Goal: Information Seeking & Learning: Learn about a topic

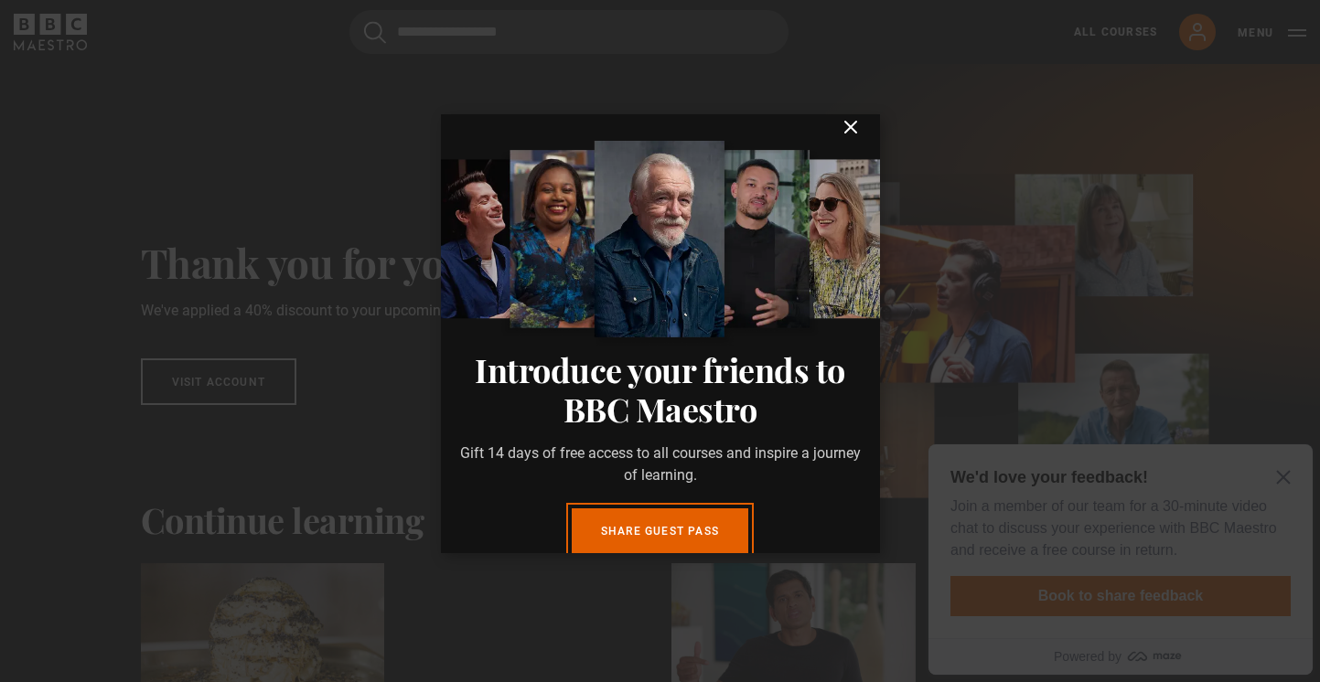
click at [856, 138] on icon "submit" at bounding box center [851, 127] width 22 height 22
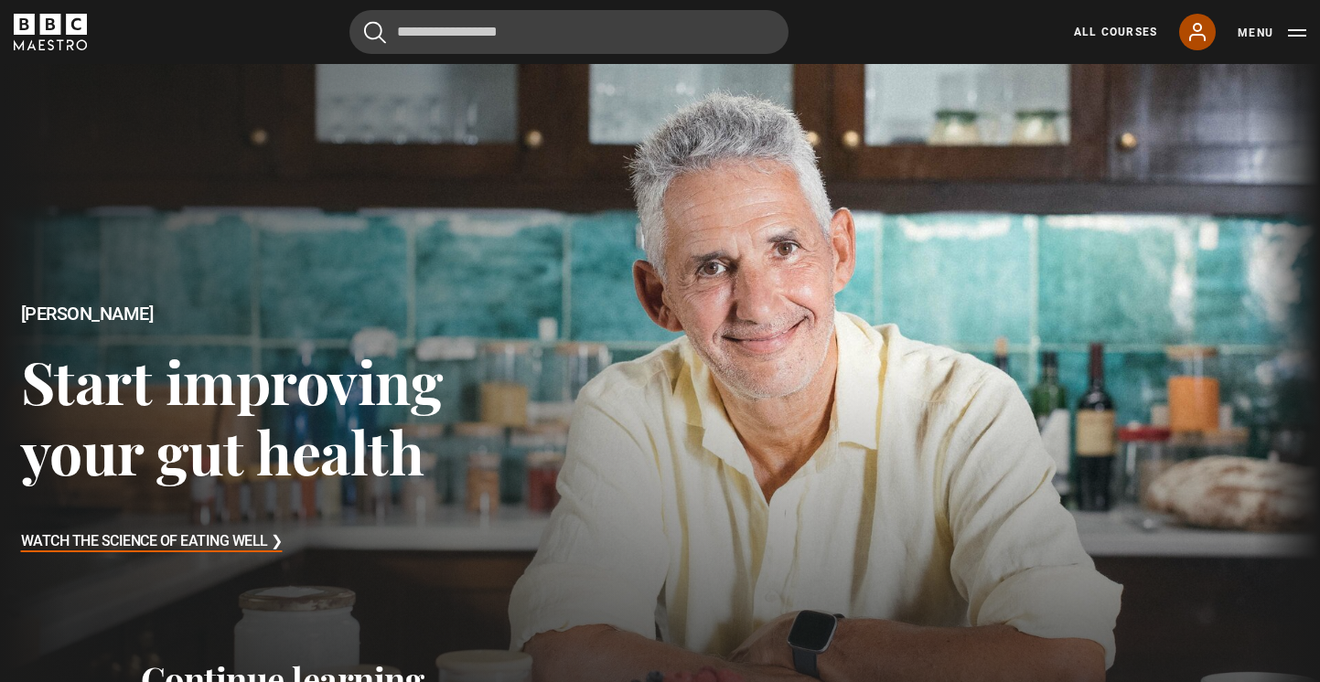
click at [1188, 35] on icon at bounding box center [1197, 32] width 22 height 22
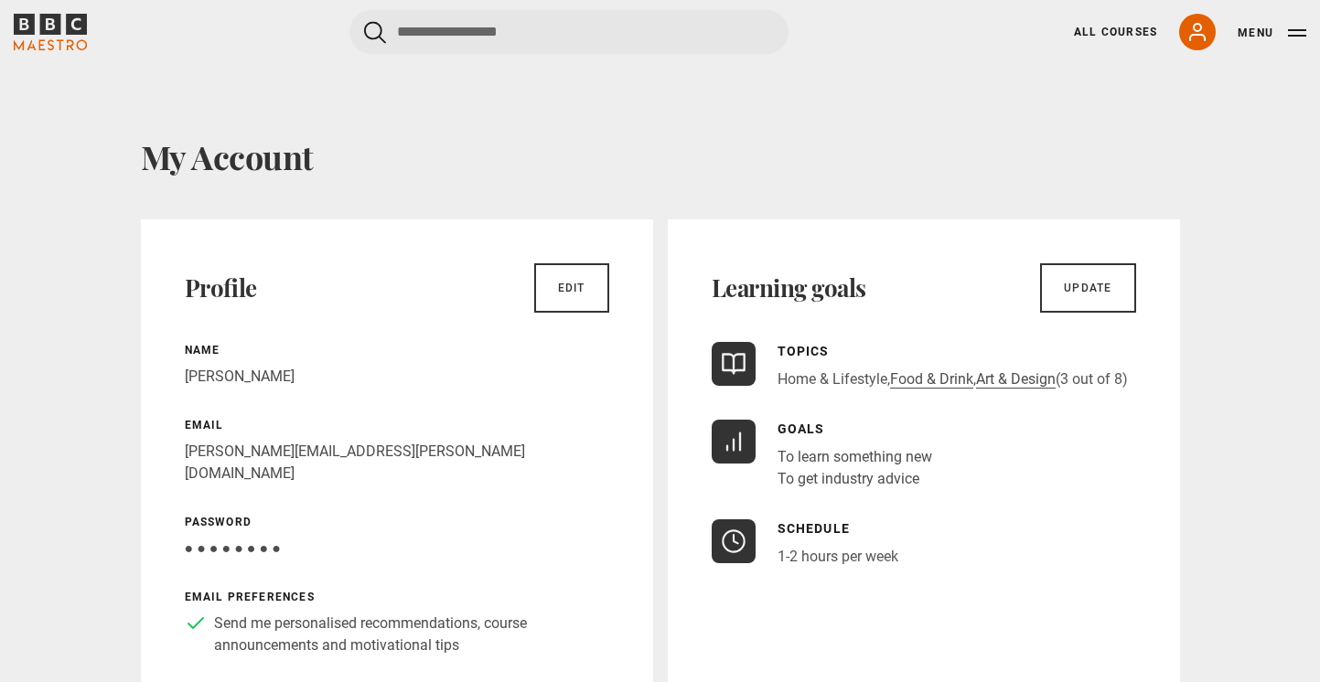
click at [875, 381] on link "Home & Lifestyle" at bounding box center [833, 379] width 110 height 18
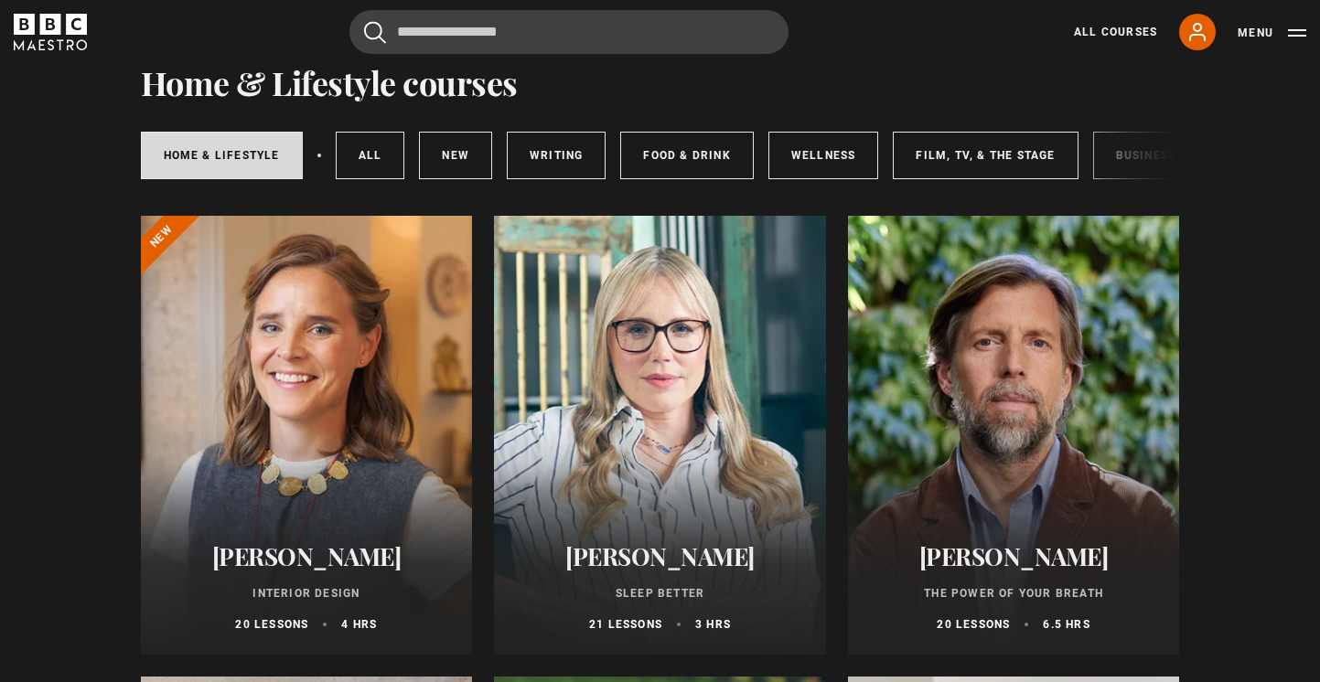
scroll to position [53, 0]
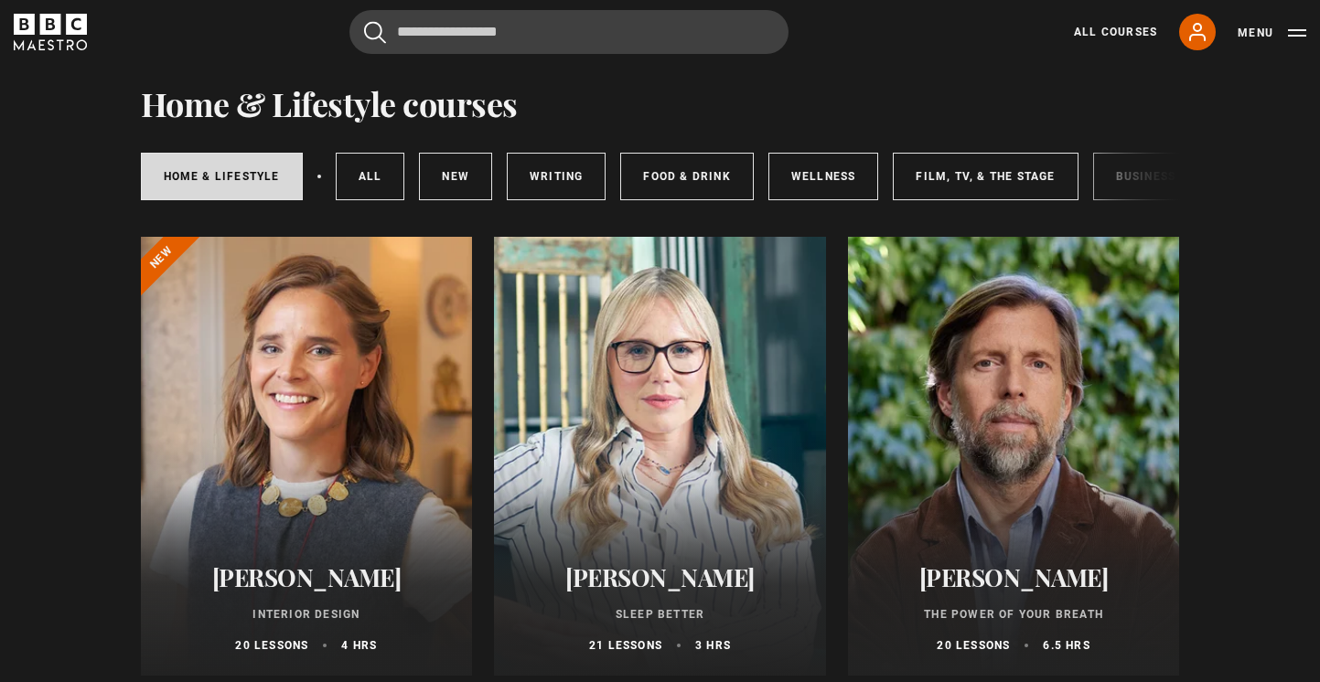
click at [271, 446] on div at bounding box center [307, 456] width 332 height 439
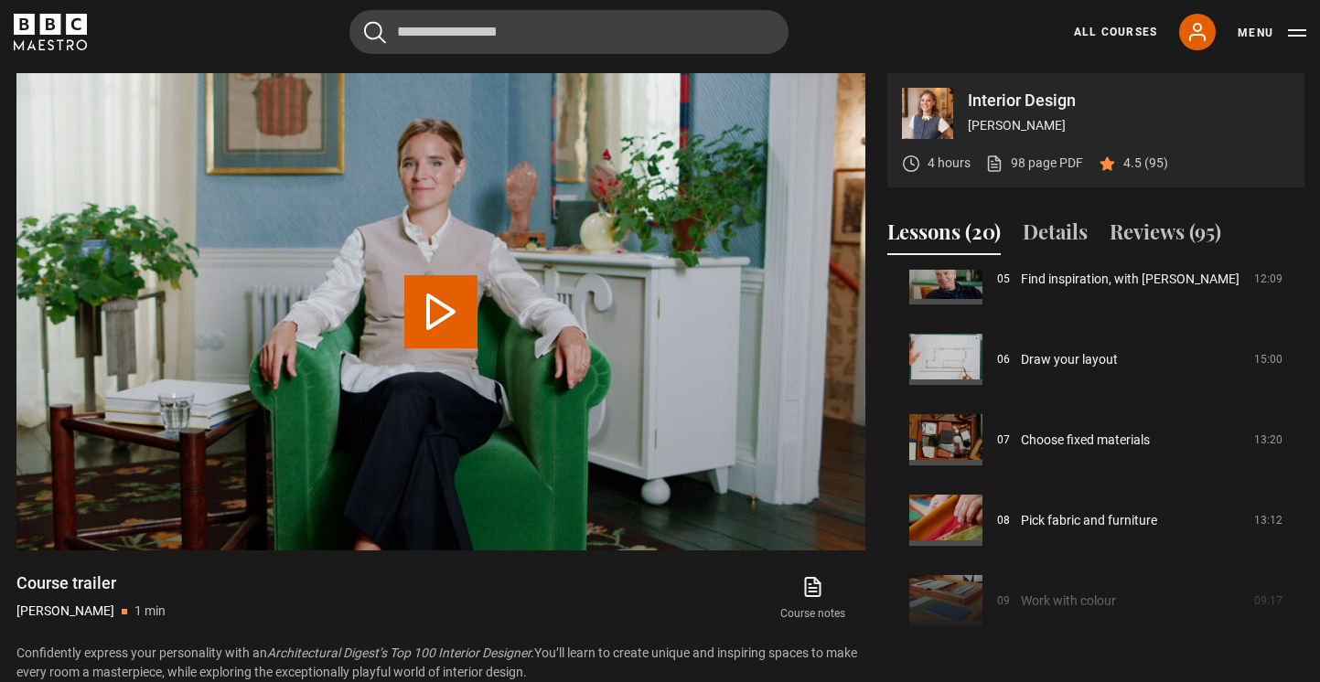
scroll to position [436, 0]
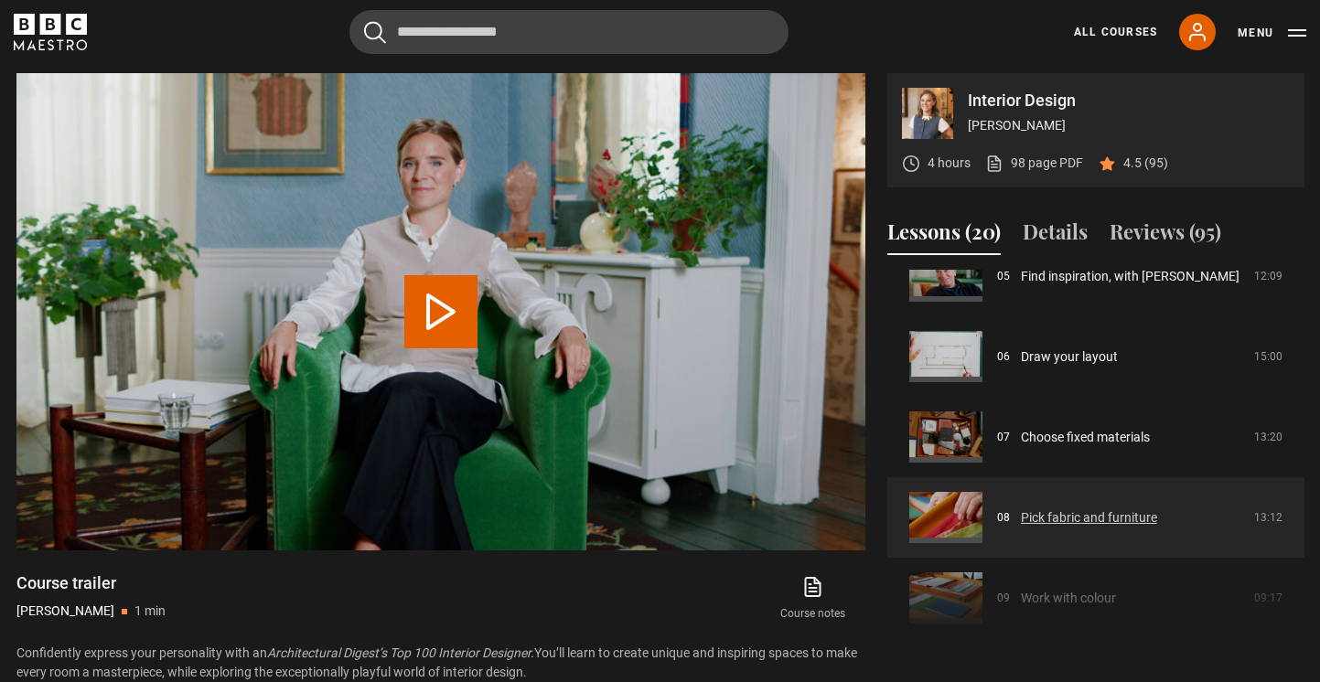
click at [1068, 528] on link "Pick fabric and furniture" at bounding box center [1089, 518] width 136 height 19
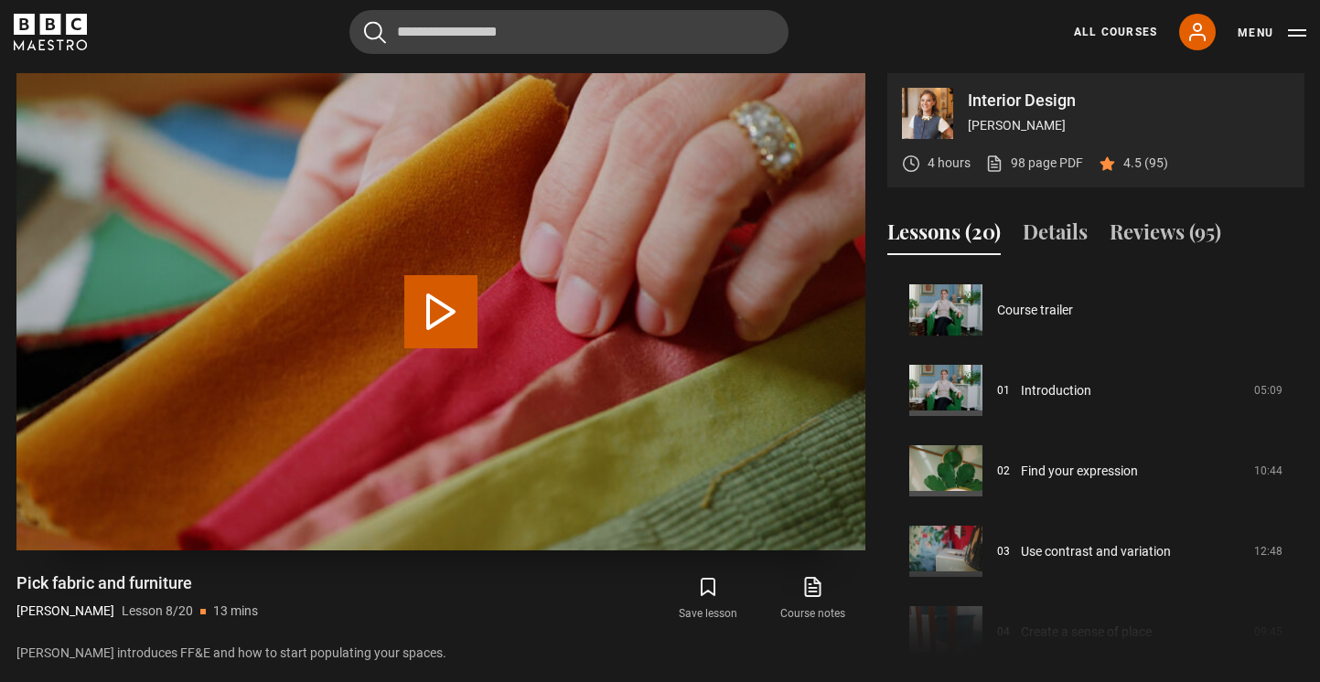
click at [432, 299] on button "Play Lesson Pick fabric and furniture" at bounding box center [440, 311] width 73 height 73
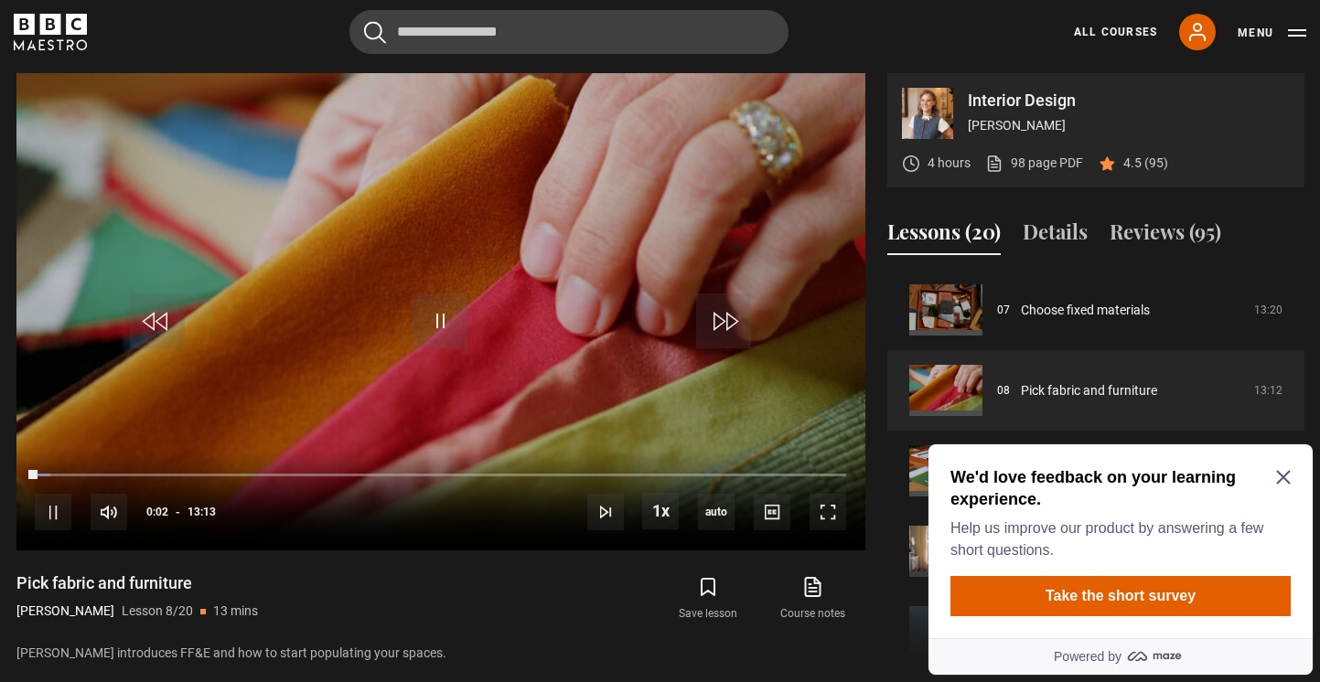
click at [1286, 480] on icon "Close Maze Prompt" at bounding box center [1283, 478] width 14 height 14
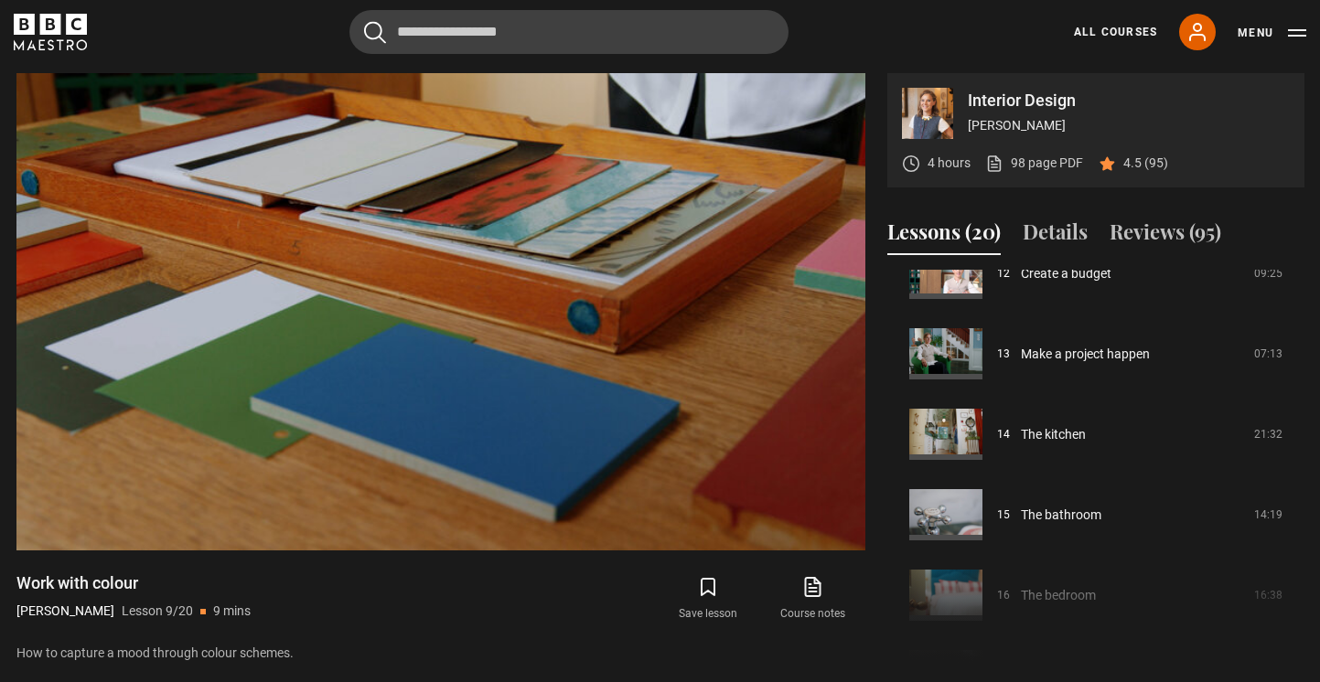
scroll to position [993, 0]
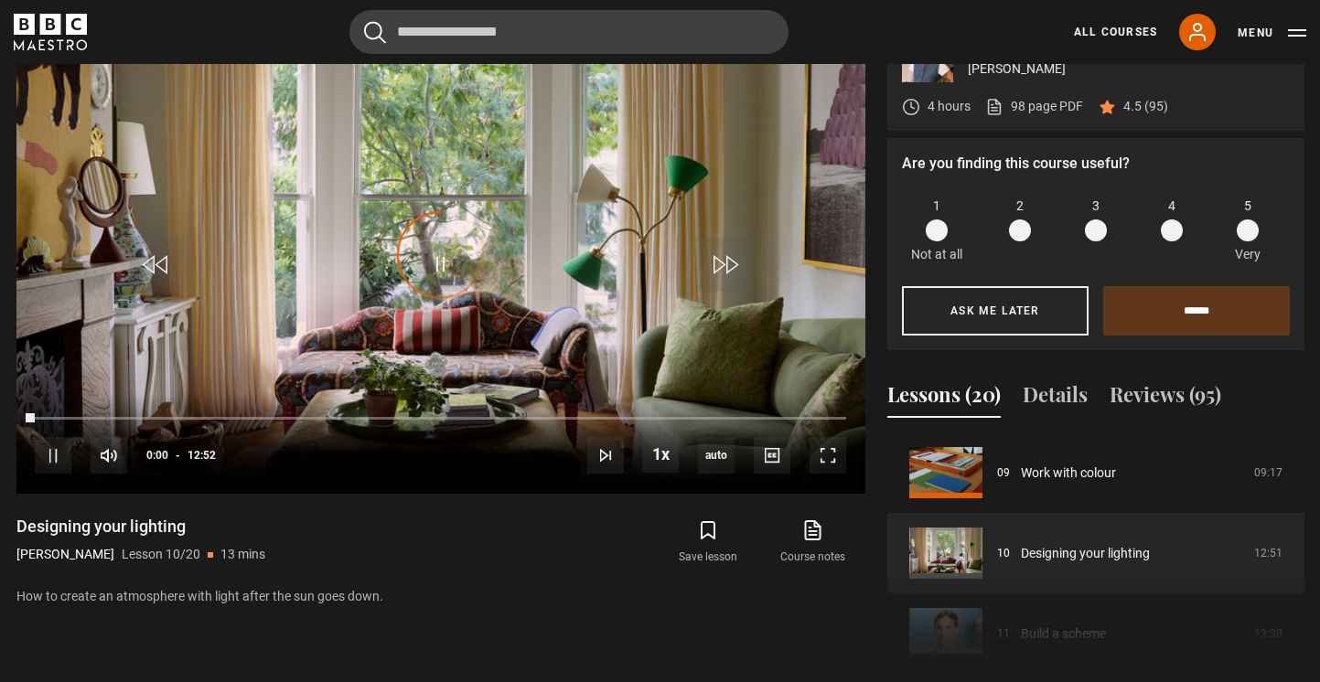
scroll to position [859, 0]
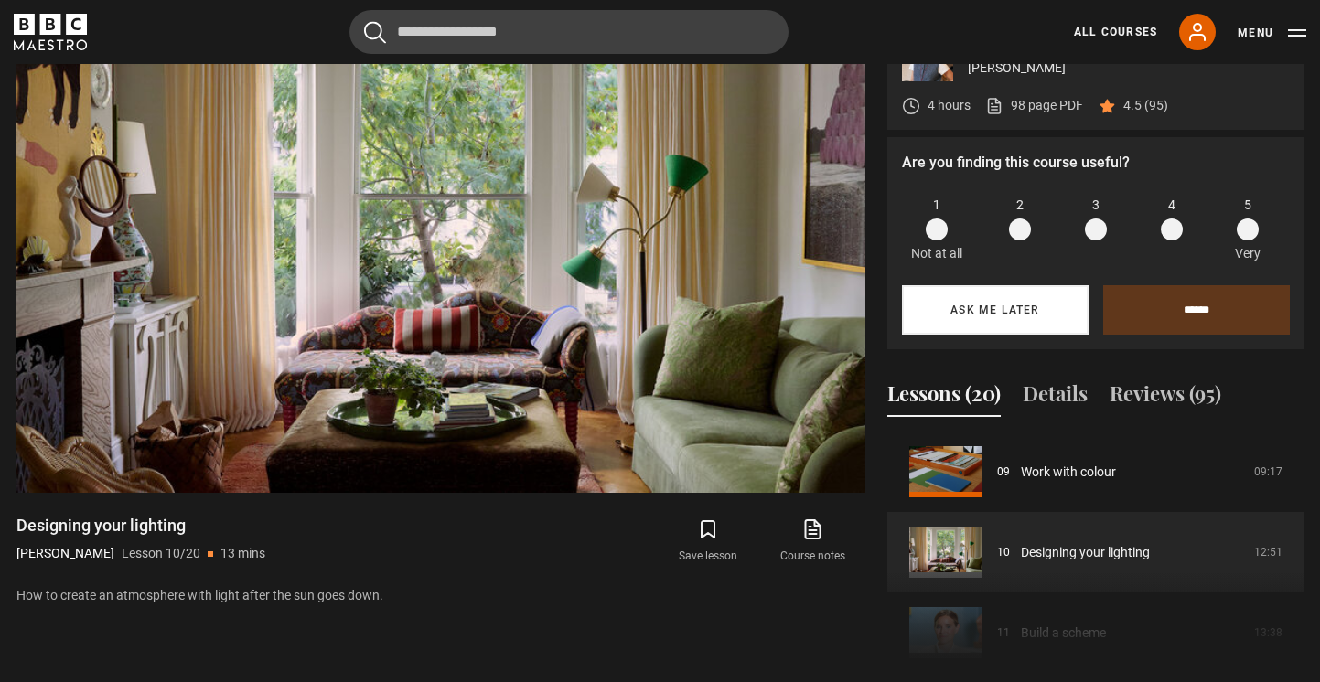
click at [1047, 305] on button "Ask me later" at bounding box center [995, 309] width 187 height 49
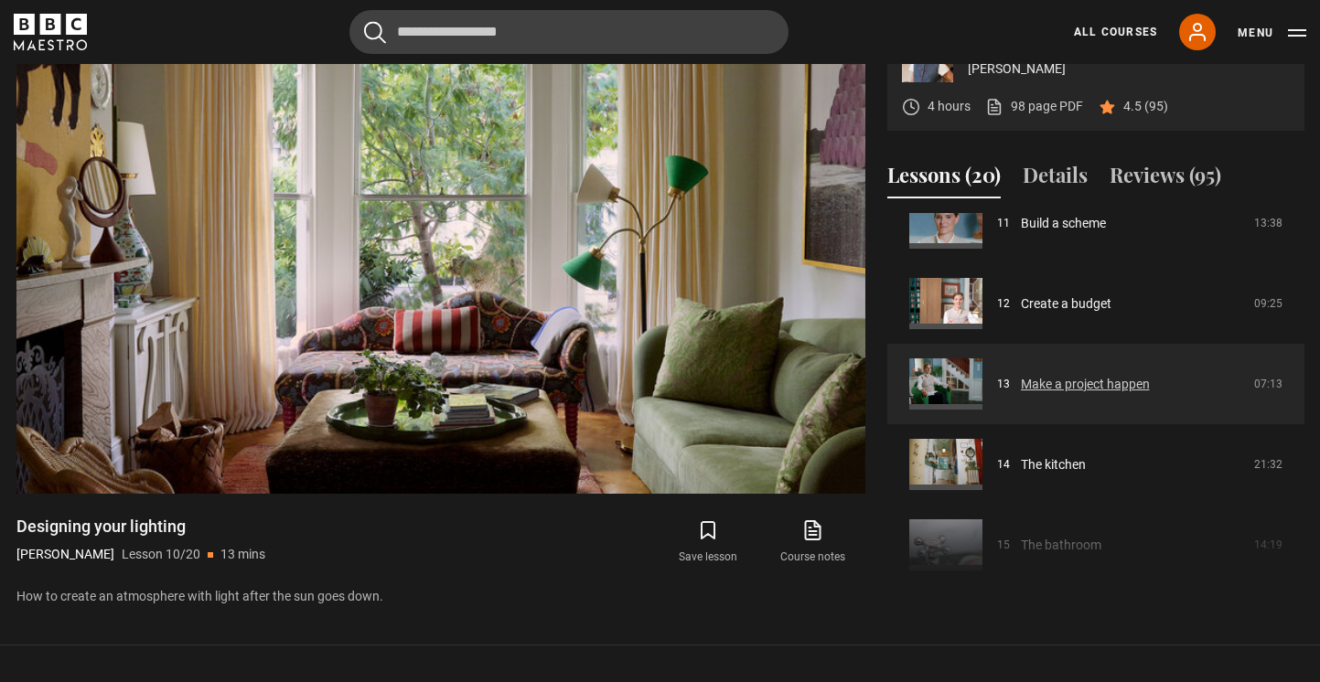
scroll to position [933, 0]
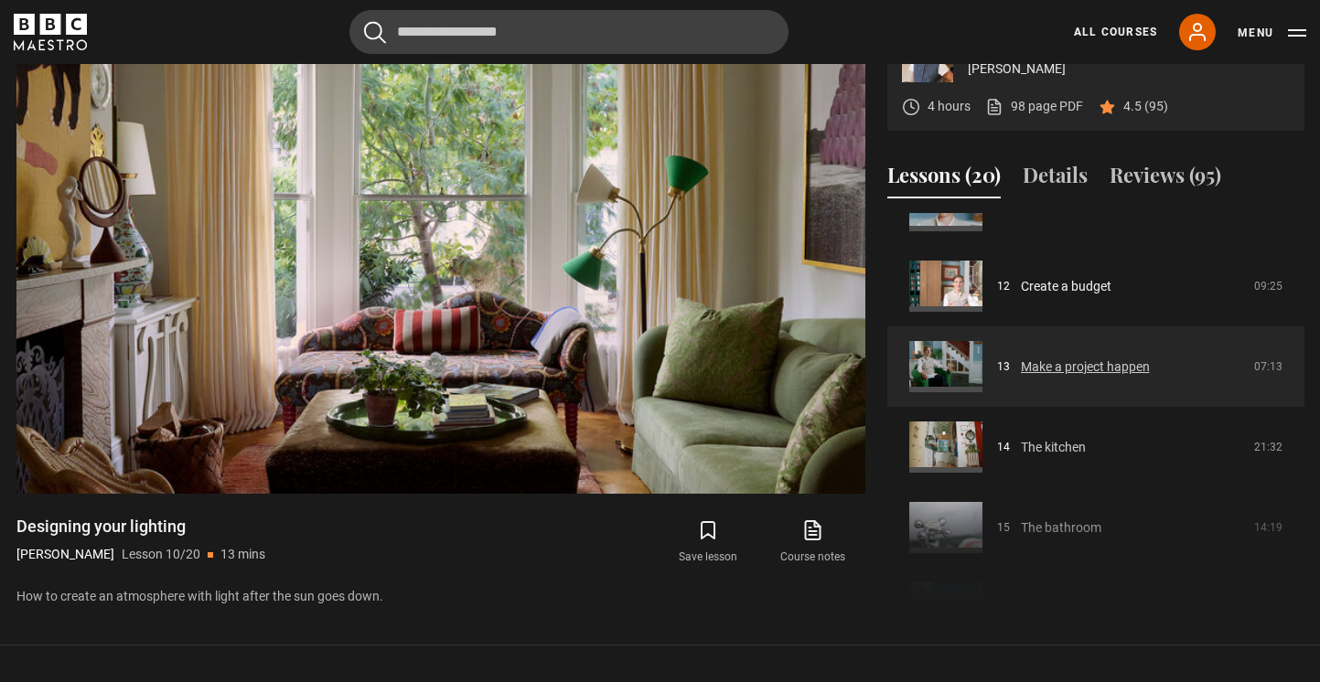
click at [1061, 457] on link "The kitchen" at bounding box center [1053, 447] width 65 height 19
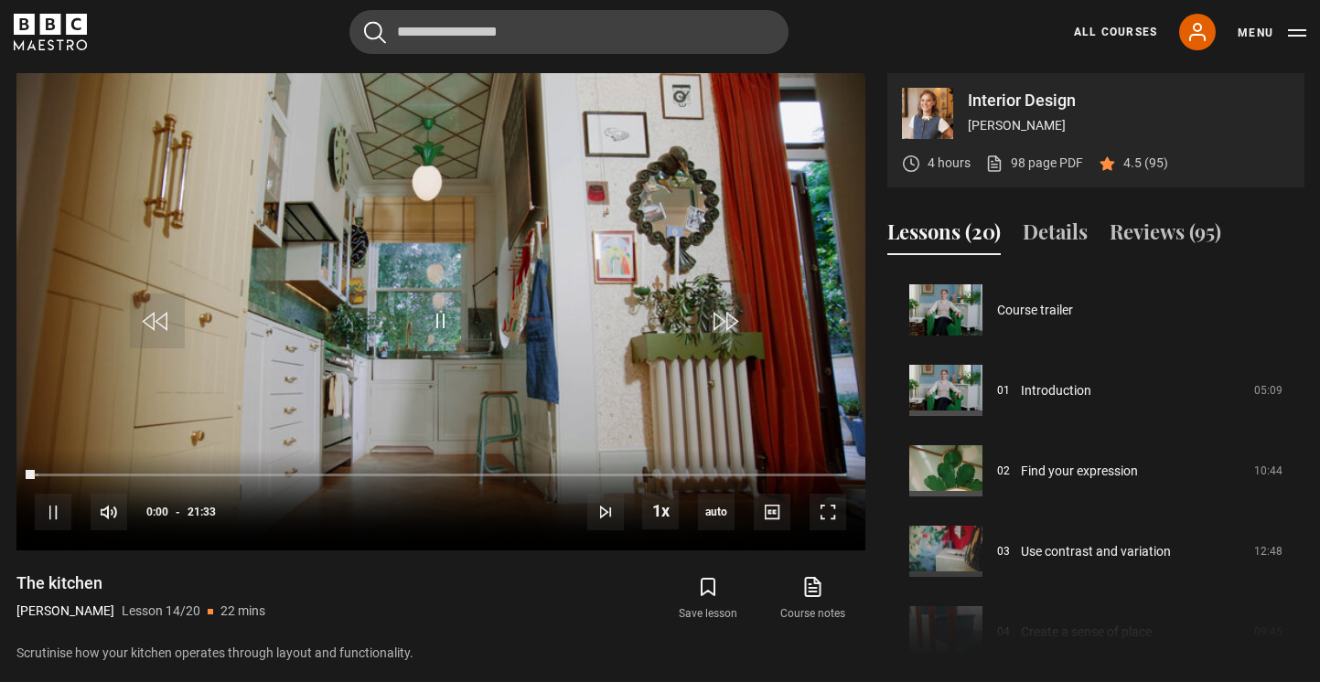
scroll to position [1047, 0]
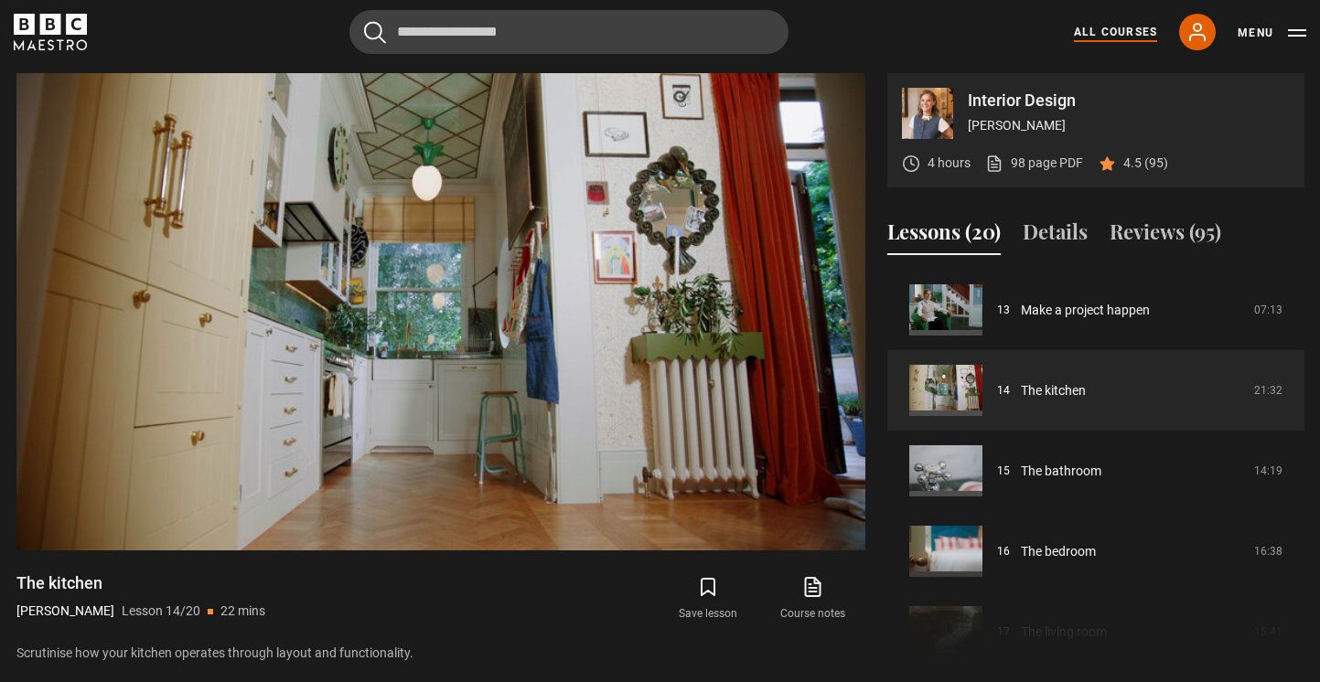
click at [1132, 38] on link "All Courses" at bounding box center [1115, 32] width 83 height 16
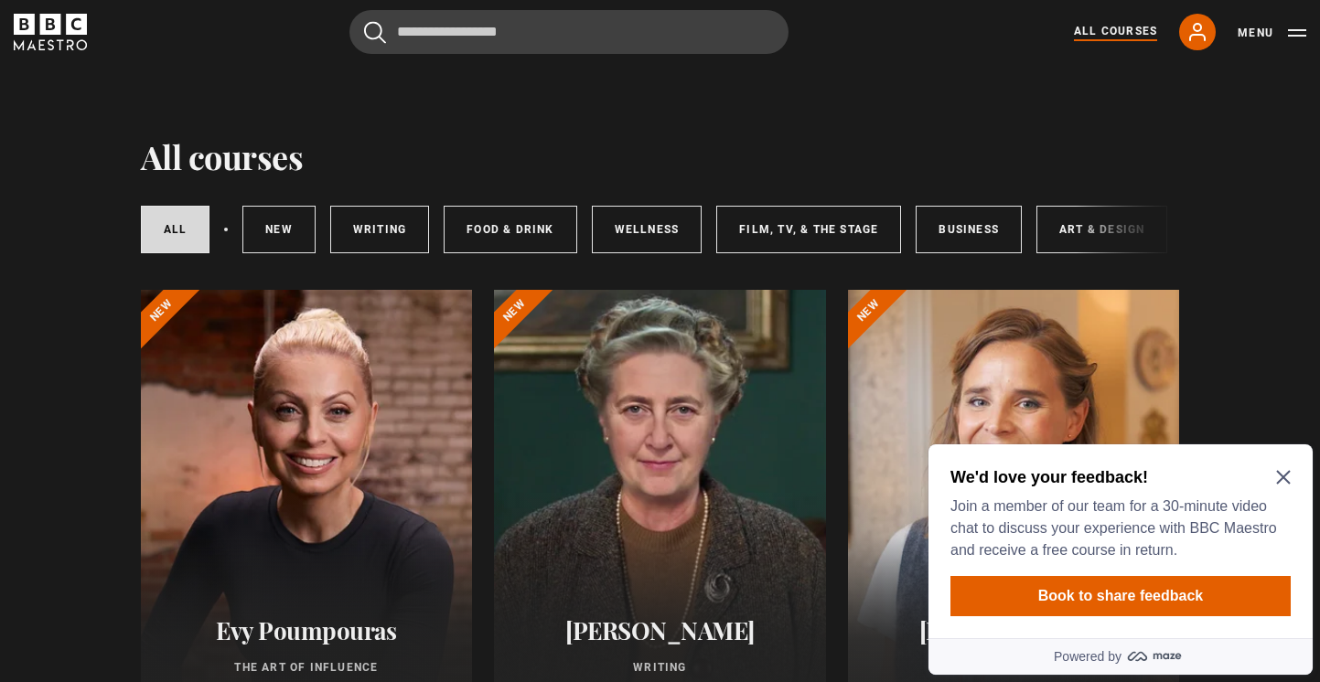
click at [1285, 478] on icon "Close Maze Prompt" at bounding box center [1283, 477] width 15 height 15
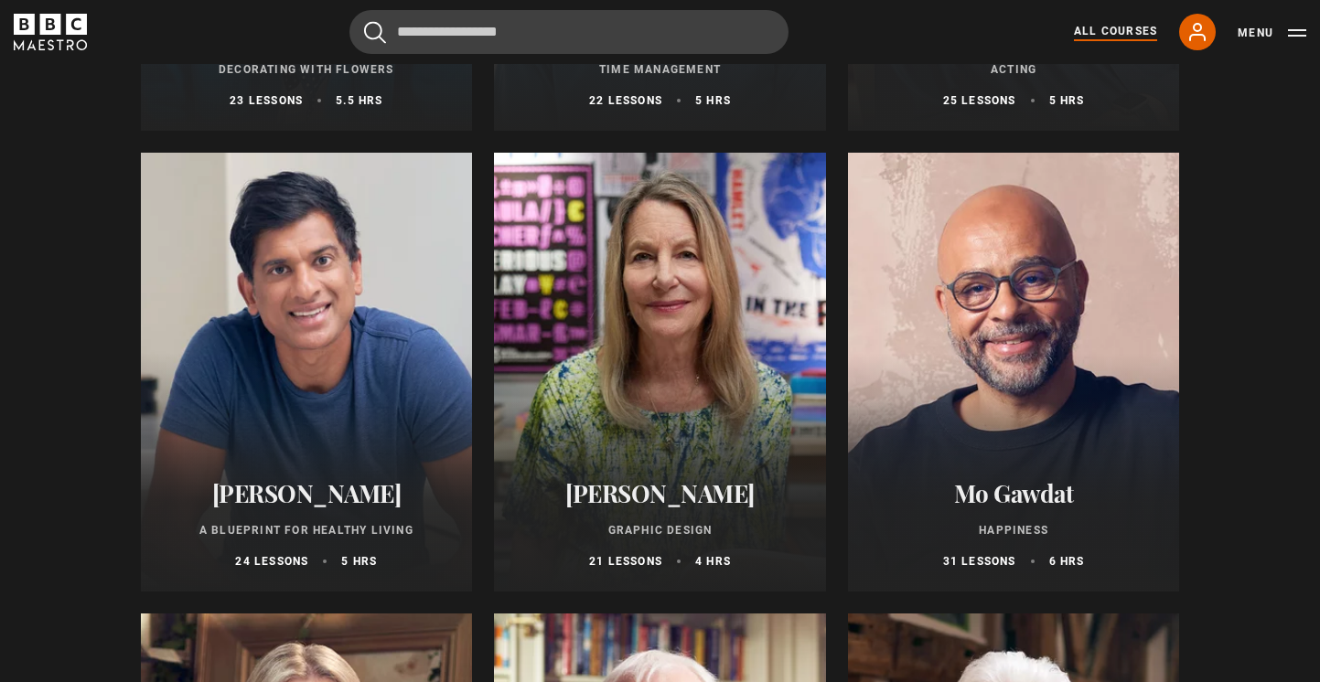
scroll to position [2910, 0]
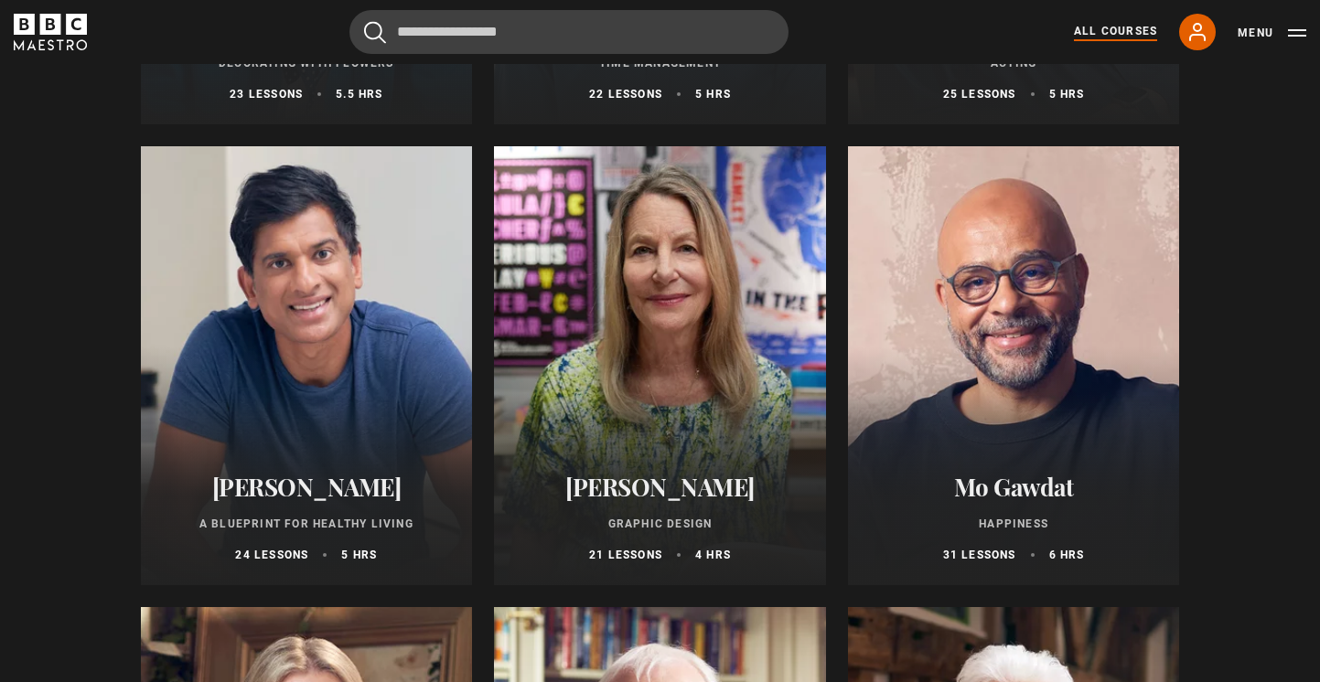
click at [630, 311] on div at bounding box center [660, 365] width 332 height 439
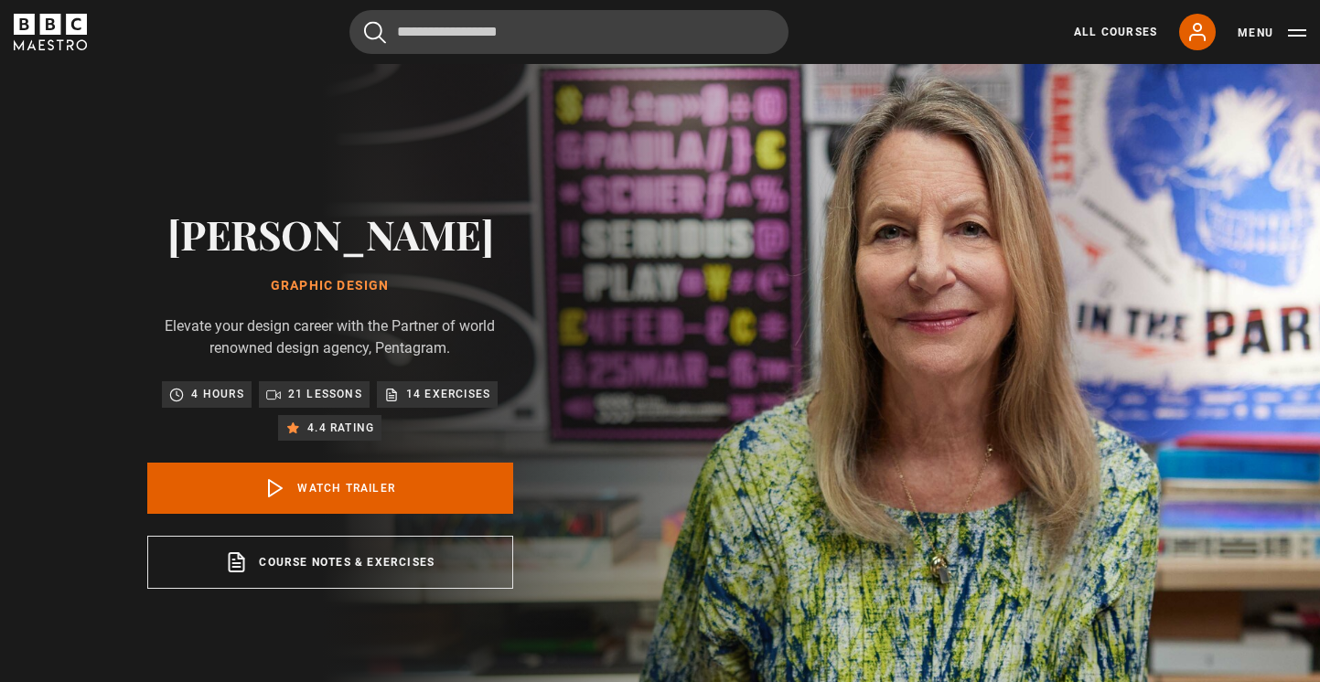
scroll to position [627, 0]
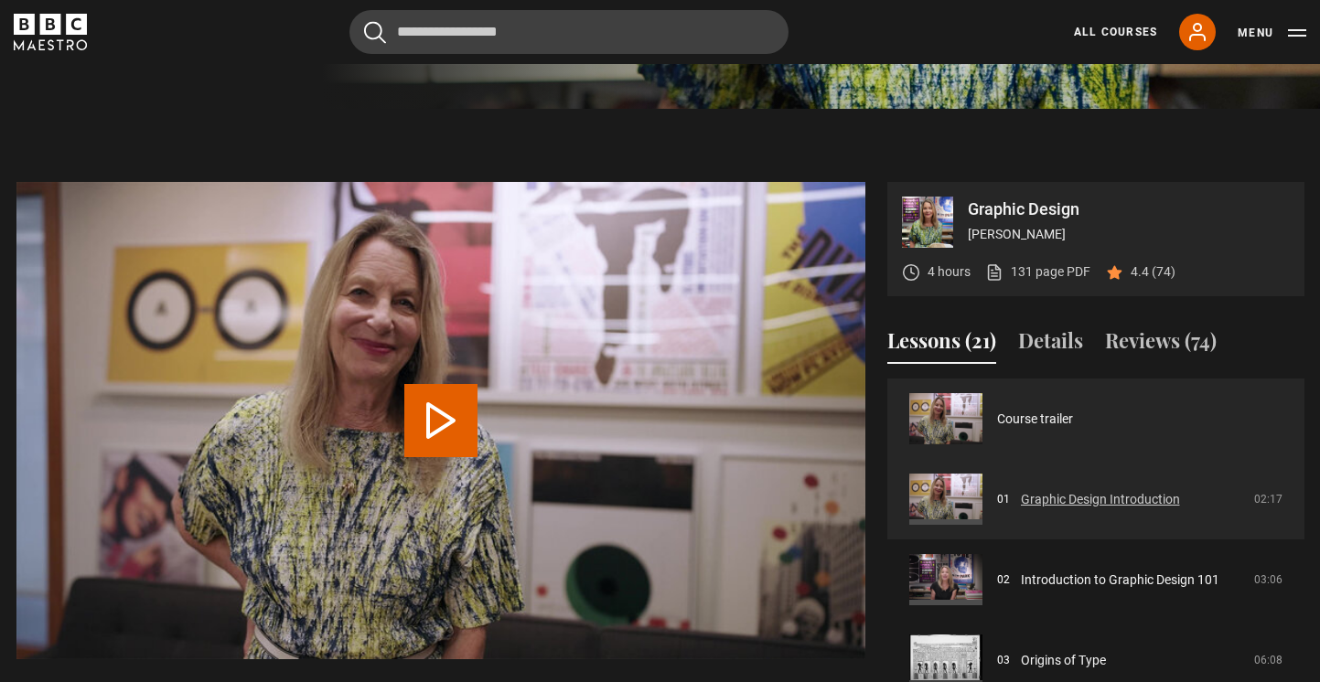
click at [1081, 490] on link "Graphic Design Introduction" at bounding box center [1100, 499] width 159 height 19
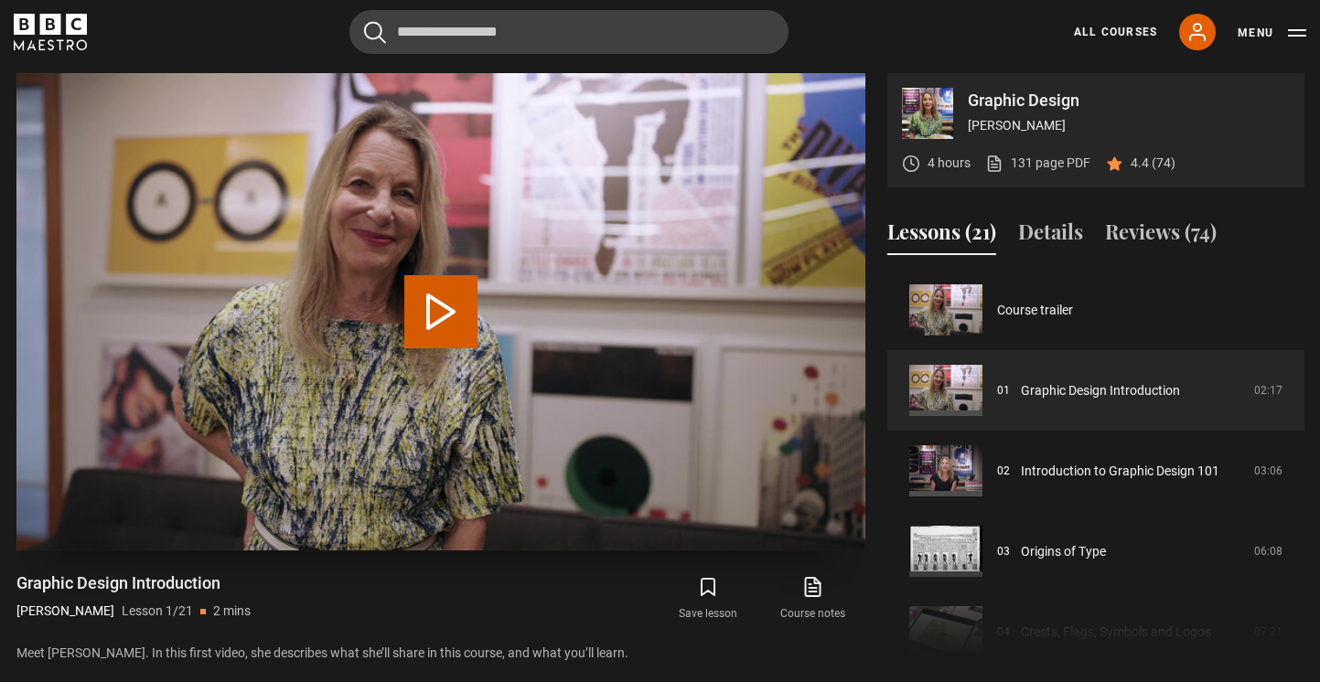
scroll to position [735, 0]
click at [431, 310] on button "Play Lesson Graphic Design Introduction" at bounding box center [440, 311] width 73 height 73
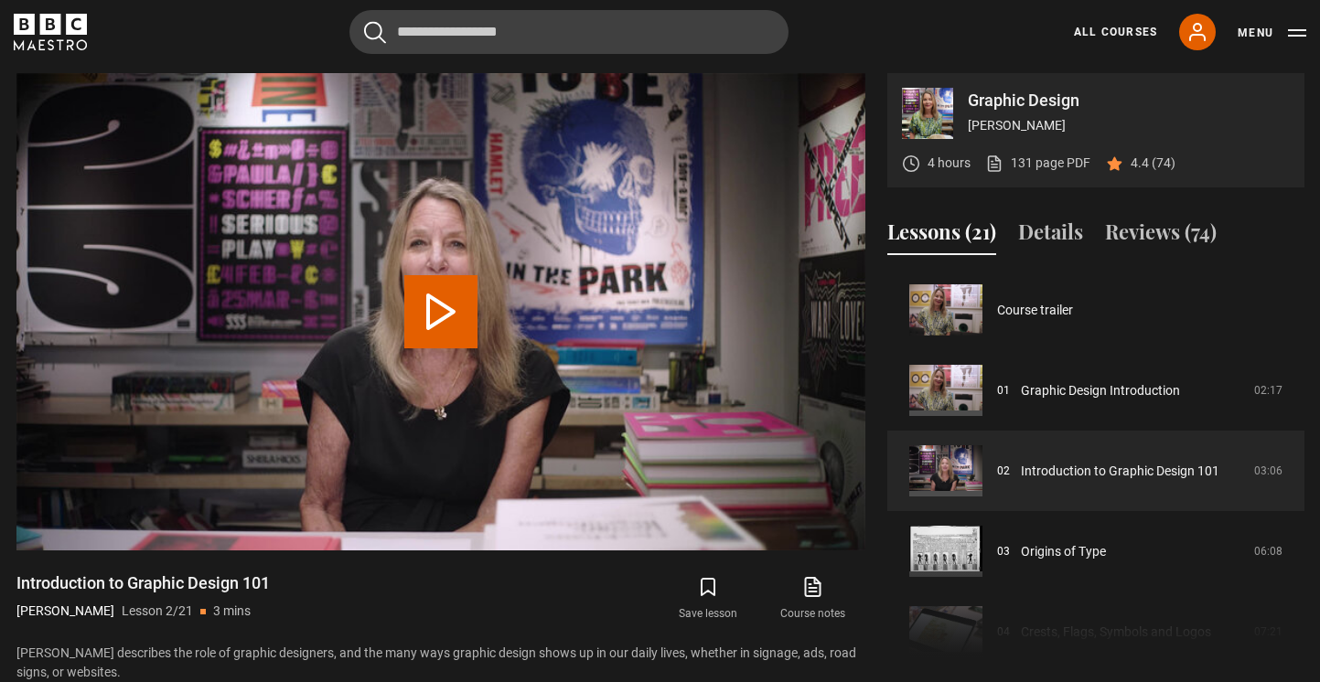
scroll to position [81, 0]
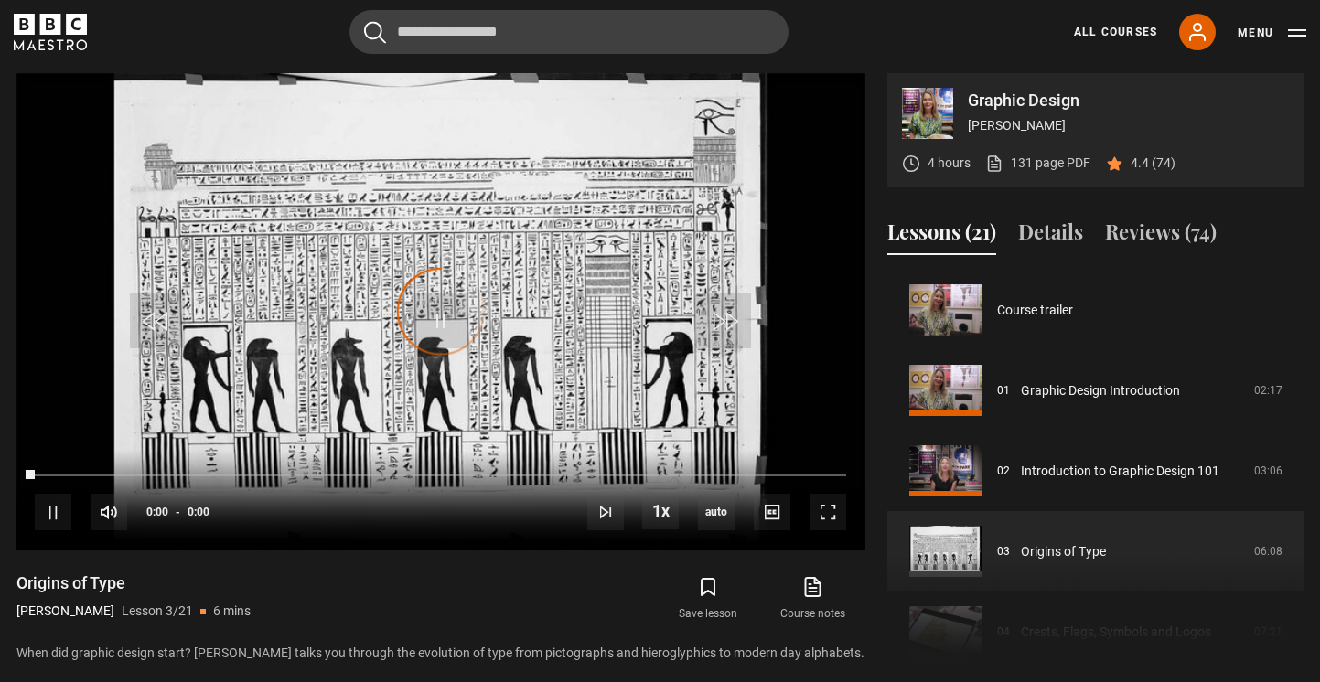
scroll to position [161, 0]
